Goal: Information Seeking & Learning: Compare options

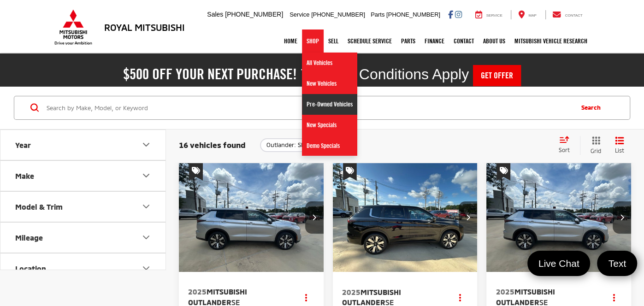
click at [321, 103] on link "Pre-Owned Vehicles" at bounding box center [329, 104] width 55 height 21
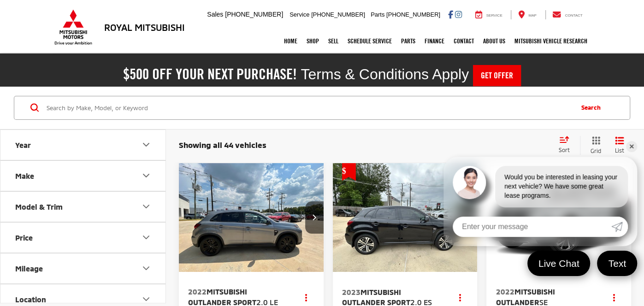
scroll to position [33, 0]
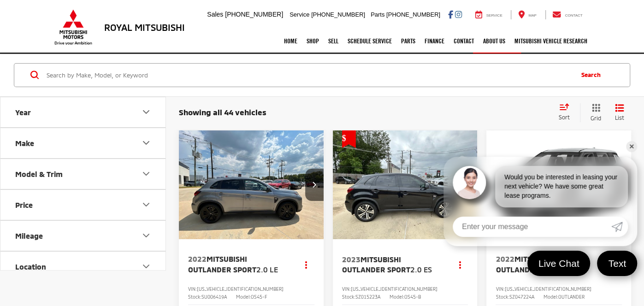
click at [630, 145] on link "✕" at bounding box center [631, 146] width 11 height 11
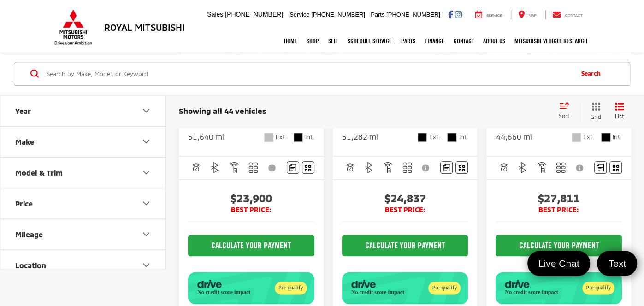
scroll to position [630, 0]
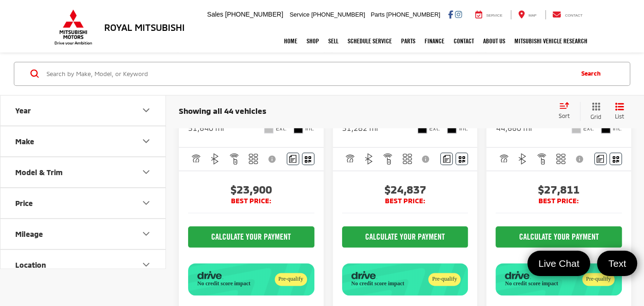
click at [345, 74] on input "Search by Make, Model, or Keyword" at bounding box center [309, 74] width 527 height 22
type input "tahoe"
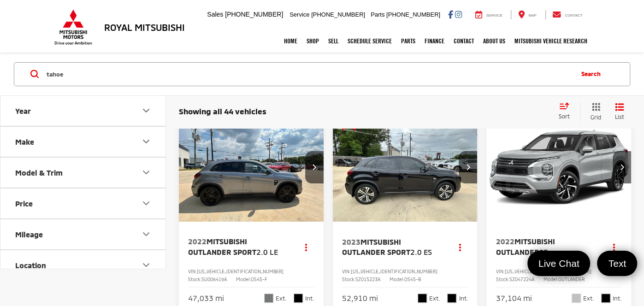
scroll to position [33, 0]
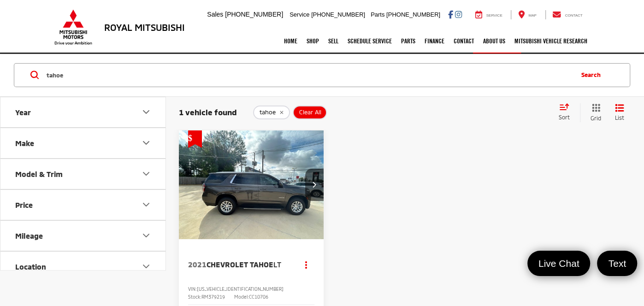
click at [261, 205] on img "2021 Chevrolet Tahoe LT 0" at bounding box center [251, 185] width 146 height 109
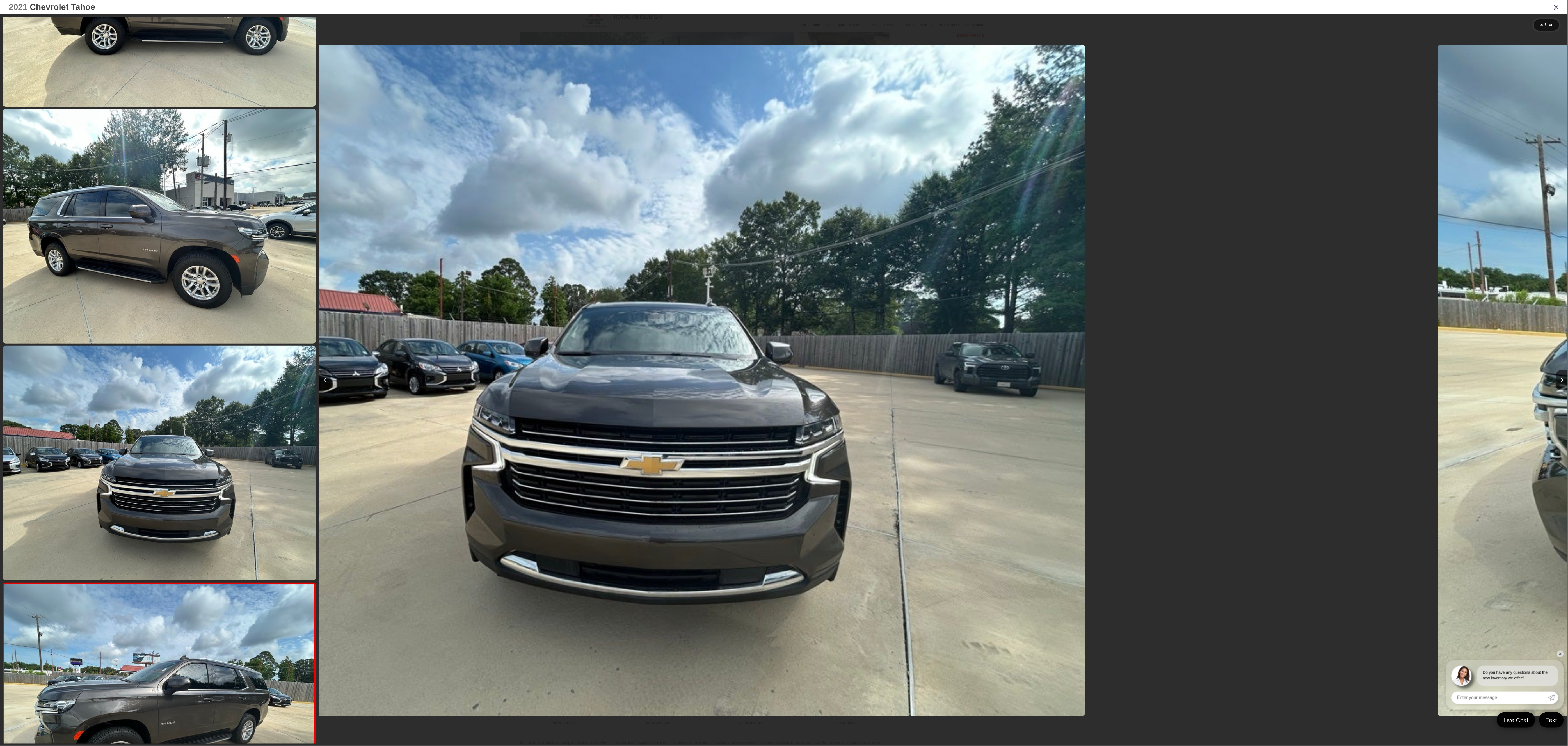
scroll to position [0, 3743]
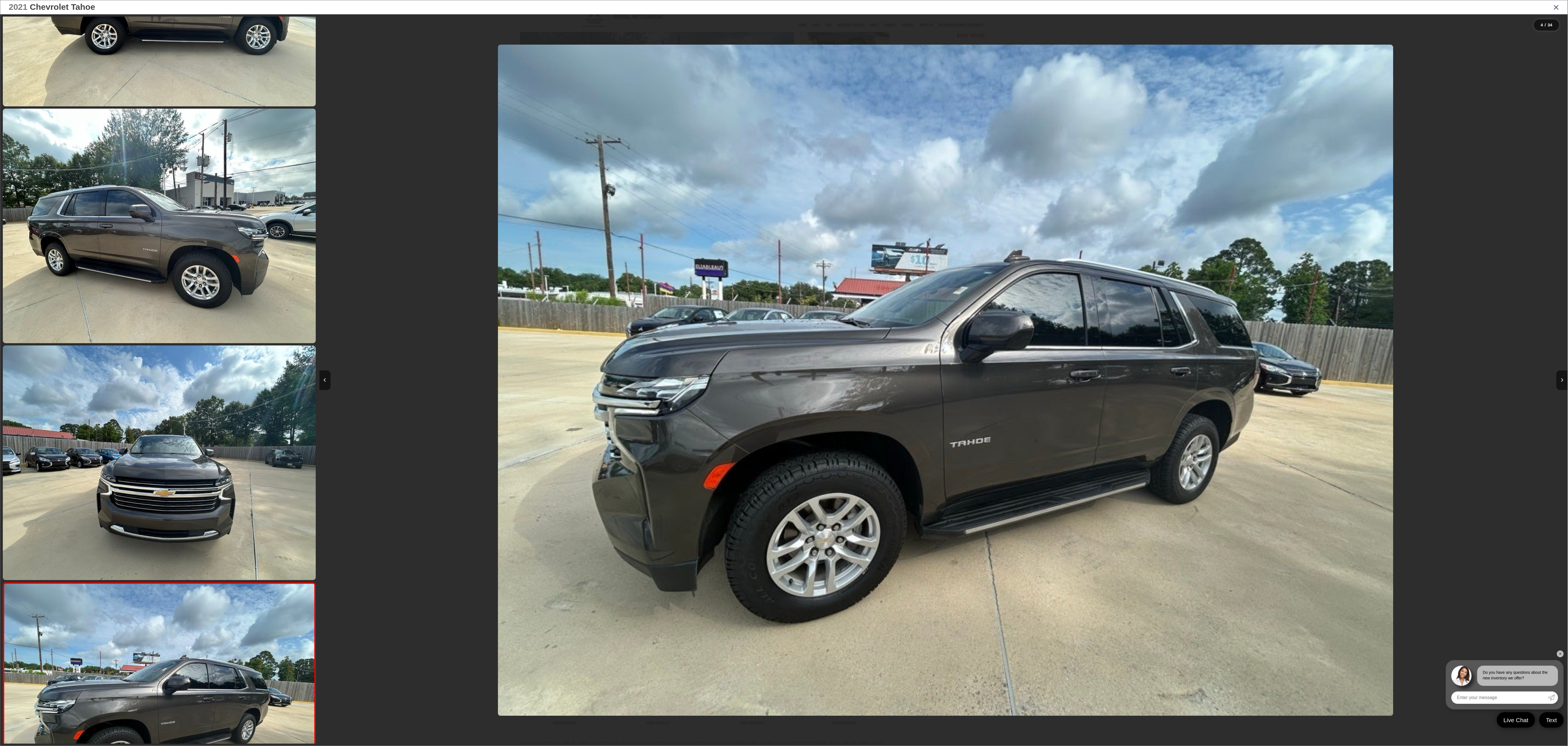
click at [392, 186] on div at bounding box center [475, 380] width 312 height 732
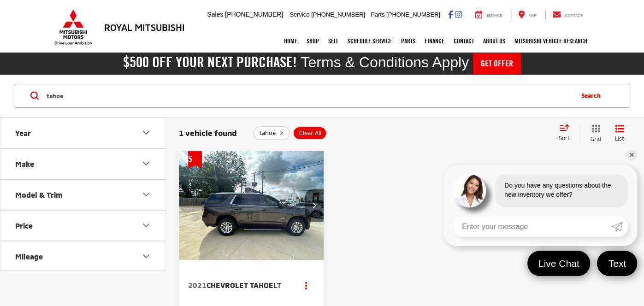
click at [471, 91] on input "tahoe" at bounding box center [309, 96] width 527 height 22
click at [471, 91] on div "tahoe tahoe Search" at bounding box center [322, 96] width 644 height 43
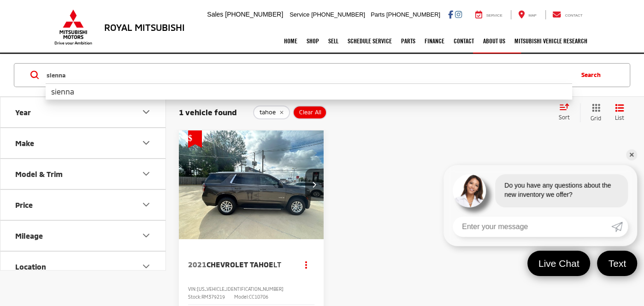
type input "sienna"
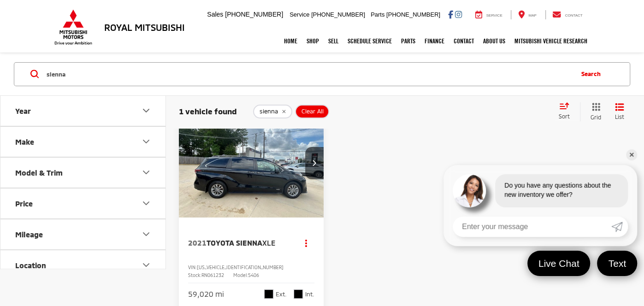
scroll to position [66, 0]
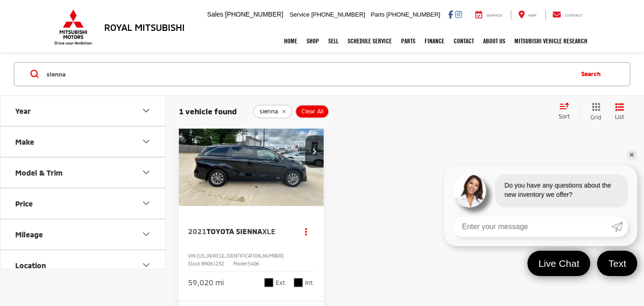
click at [297, 180] on img "2021 Toyota Sienna XLE 0" at bounding box center [251, 151] width 146 height 109
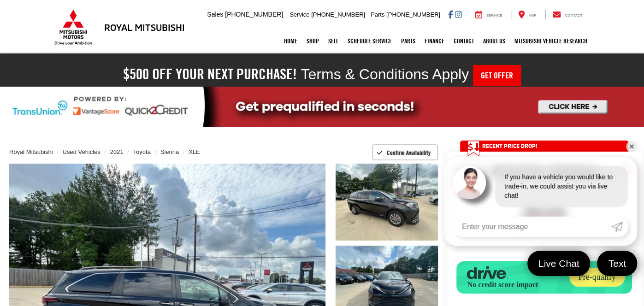
click at [85, 146] on div "Royal Mitsubishi Used Vehicles 2021 Toyota Sienna XLE Confirm Availability" at bounding box center [223, 152] width 429 height 23
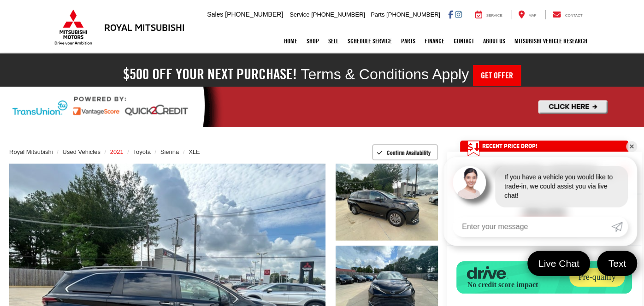
click at [115, 149] on span "2021" at bounding box center [116, 151] width 13 height 7
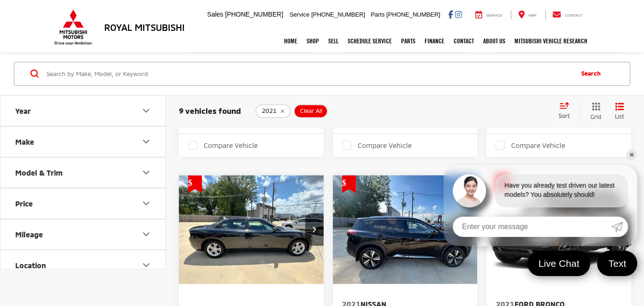
scroll to position [464, 0]
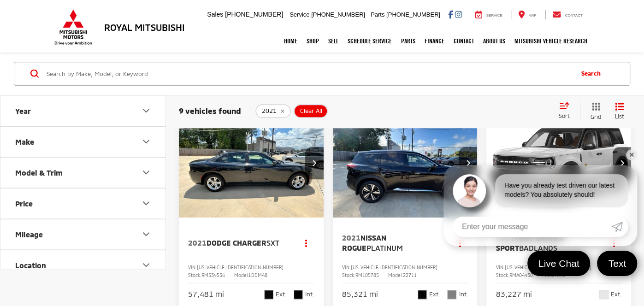
click at [238, 194] on img "2021 Dodge Charger SXT 0" at bounding box center [251, 163] width 146 height 109
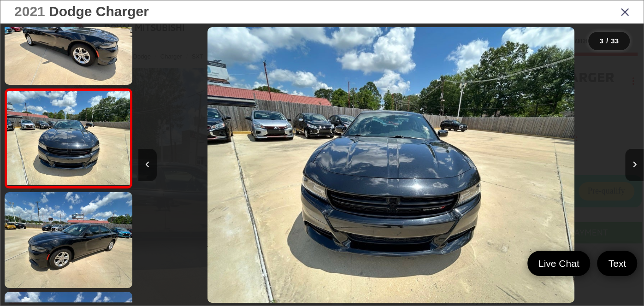
click at [625, 122] on div at bounding box center [580, 165] width 126 height 283
click at [625, 9] on icon "Close gallery" at bounding box center [625, 12] width 9 height 12
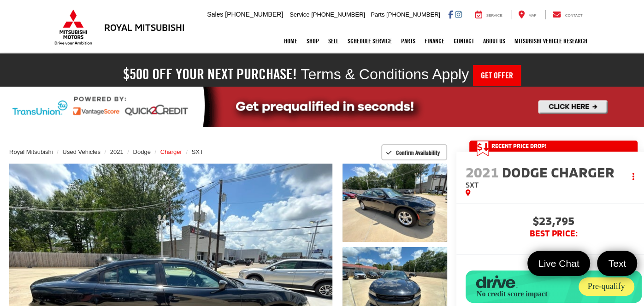
click at [161, 151] on span "Charger" at bounding box center [171, 151] width 22 height 7
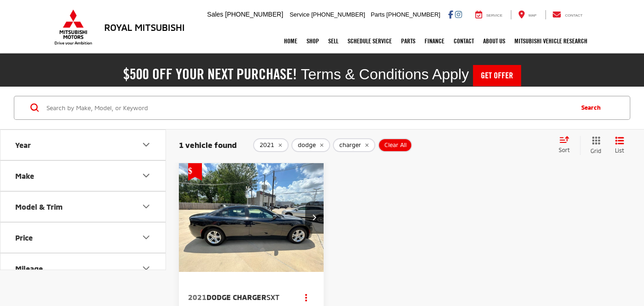
click at [278, 142] on icon "remove 2021" at bounding box center [280, 145] width 6 height 6
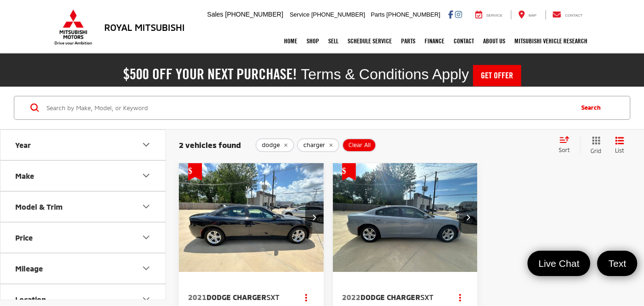
scroll to position [33, 0]
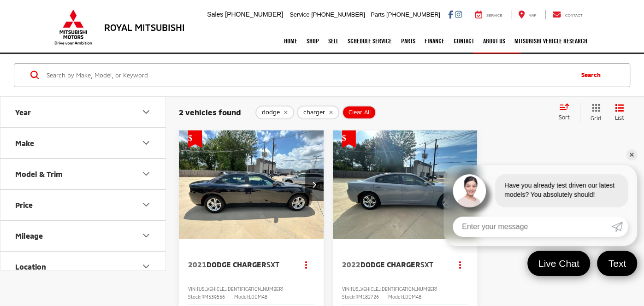
click at [383, 214] on img "2022 Dodge Charger SXT 0" at bounding box center [405, 186] width 146 height 110
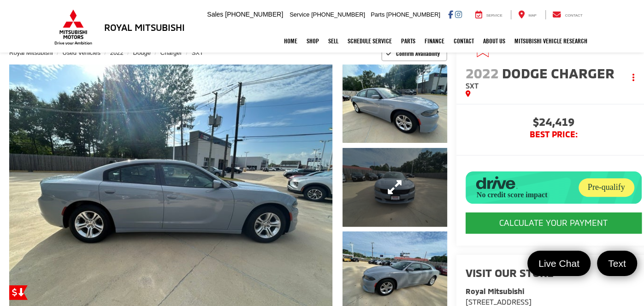
click at [384, 191] on link "Expand Photo 2" at bounding box center [395, 187] width 105 height 78
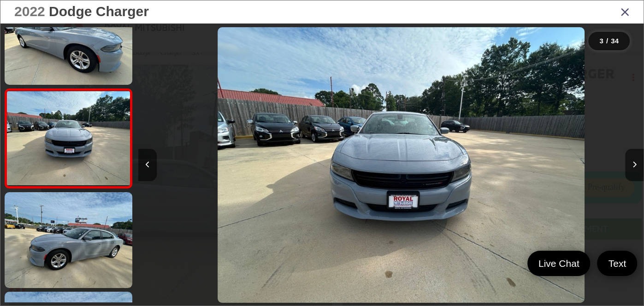
scroll to position [0, 1011]
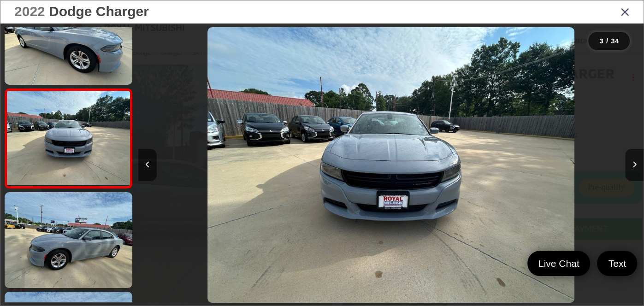
click at [630, 10] on div "2022 Dodge Charger" at bounding box center [321, 11] width 643 height 23
click at [627, 12] on icon "Close gallery" at bounding box center [625, 12] width 9 height 12
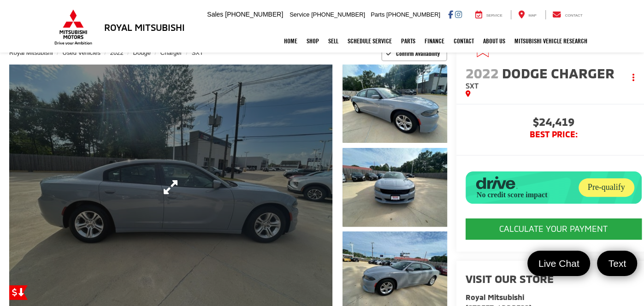
scroll to position [0, 0]
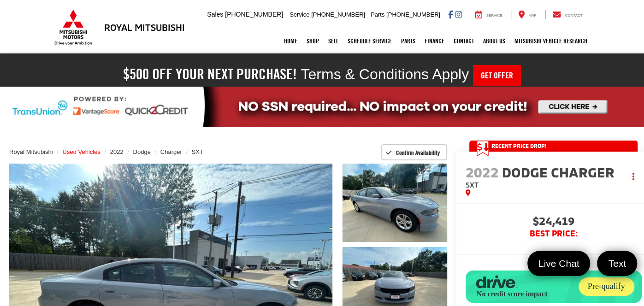
click at [82, 148] on span "Used Vehicles" at bounding box center [82, 151] width 38 height 7
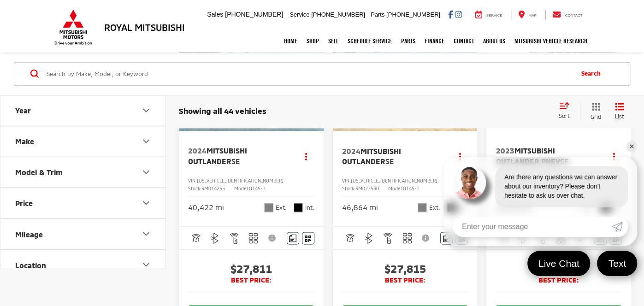
scroll to position [973, 0]
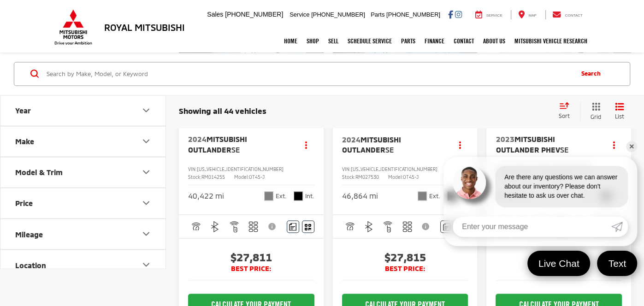
click at [632, 144] on link "✕" at bounding box center [631, 146] width 11 height 11
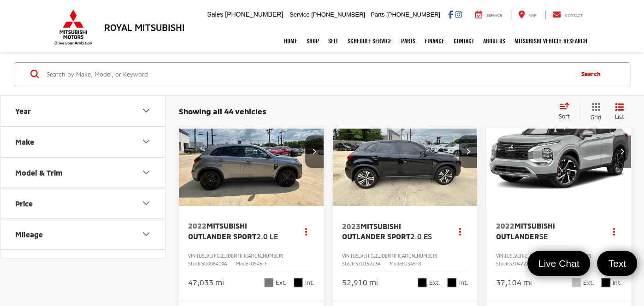
scroll to position [0, 0]
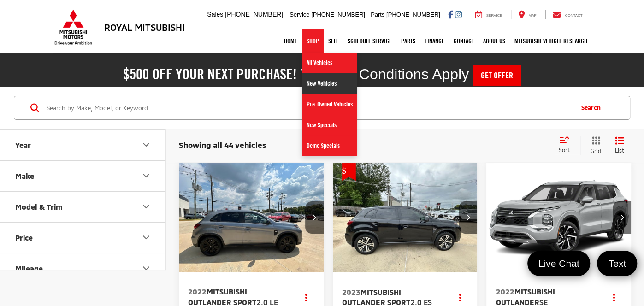
click at [323, 86] on link "New Vehicles" at bounding box center [329, 83] width 55 height 21
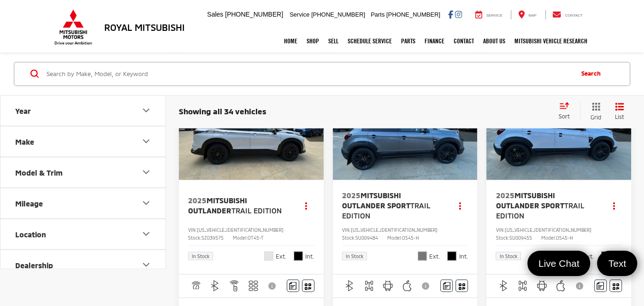
scroll to position [1062, 0]
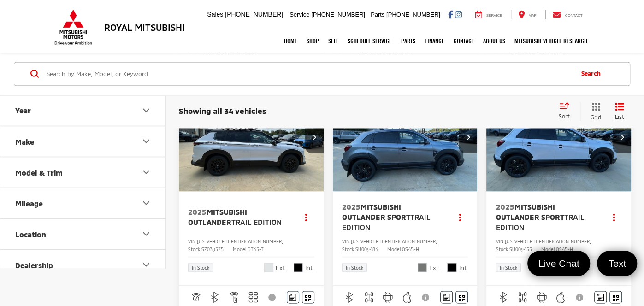
click at [262, 192] on img "2025 Mitsubishi Outlander Trail Edition 0" at bounding box center [251, 137] width 146 height 109
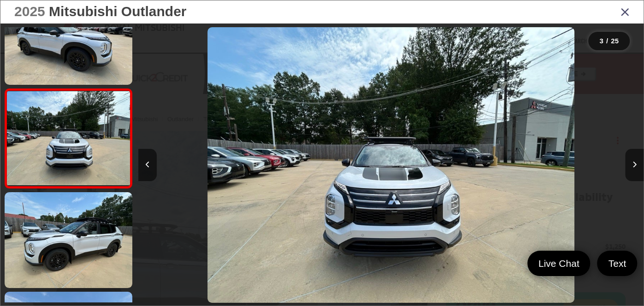
click at [635, 155] on link "✕" at bounding box center [631, 154] width 11 height 11
